Goal: Browse casually: Explore the website without a specific task or goal

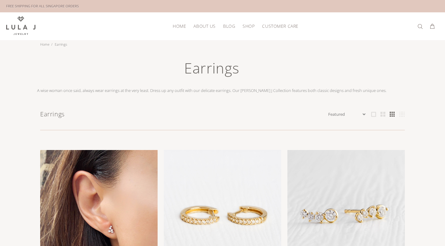
click at [88, 189] on img at bounding box center [98, 208] width 117 height 117
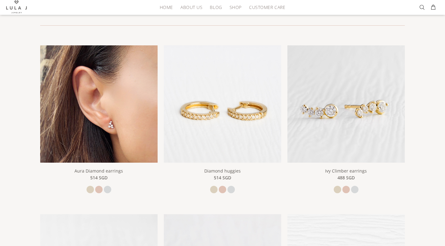
scroll to position [105, 0]
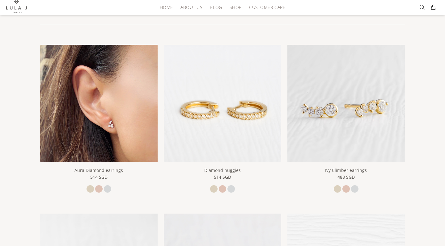
click at [119, 119] on img at bounding box center [98, 103] width 117 height 117
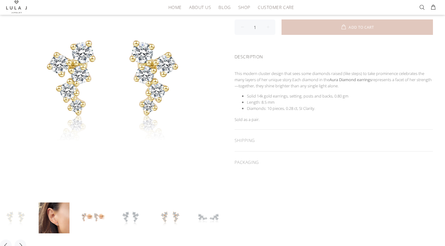
scroll to position [94, 0]
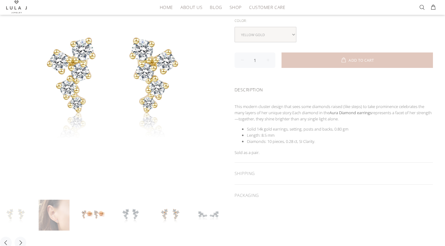
click at [62, 213] on link at bounding box center [54, 215] width 31 height 31
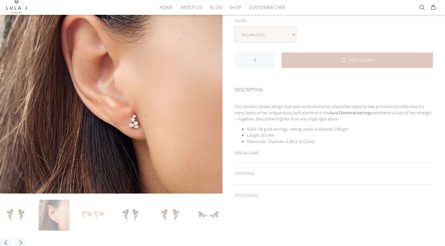
click at [89, 213] on link at bounding box center [92, 215] width 31 height 31
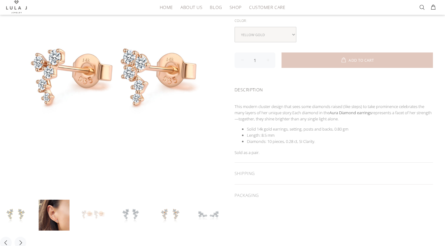
scroll to position [84, 0]
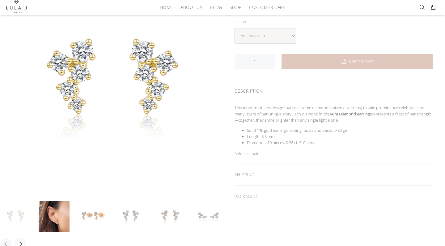
scroll to position [97, 0]
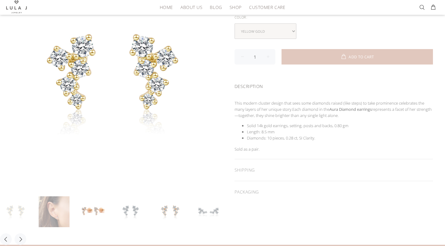
click at [62, 213] on link at bounding box center [54, 211] width 31 height 31
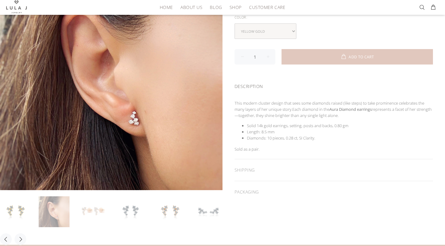
click at [101, 210] on link at bounding box center [92, 211] width 31 height 31
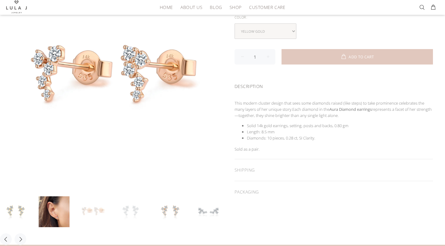
click at [135, 206] on link at bounding box center [131, 211] width 31 height 31
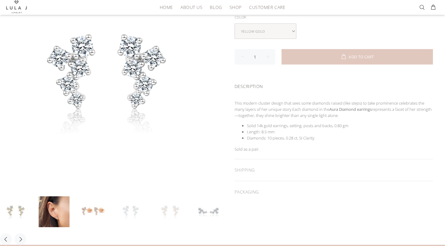
click at [167, 205] on link at bounding box center [169, 211] width 31 height 31
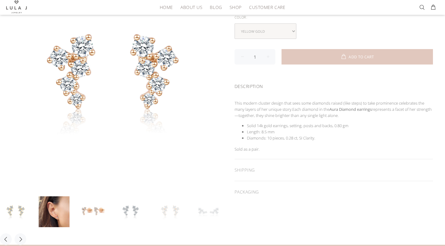
click at [213, 209] on link at bounding box center [208, 211] width 31 height 31
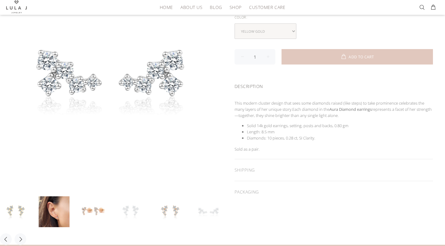
click at [133, 206] on link at bounding box center [131, 211] width 31 height 31
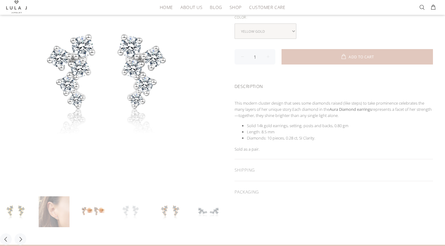
click at [52, 217] on link at bounding box center [54, 211] width 31 height 31
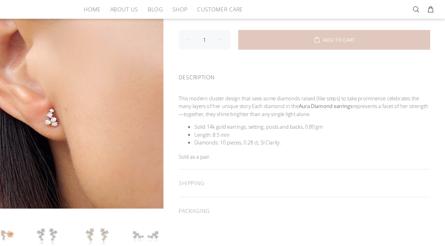
scroll to position [104, 0]
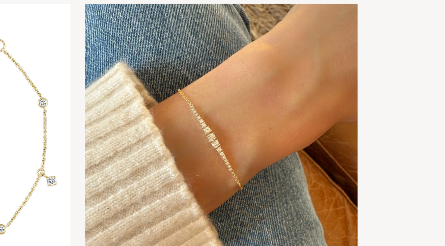
scroll to position [600, 0]
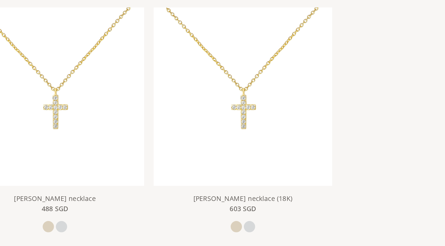
scroll to position [935, 0]
